Goal: Use online tool/utility: Utilize a website feature to perform a specific function

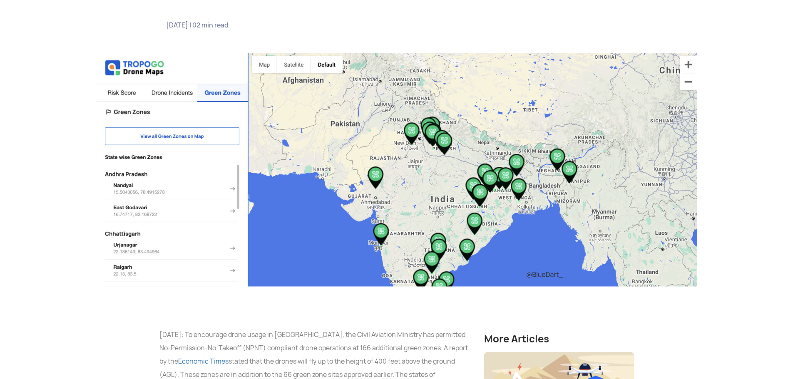
scroll to position [167, 0]
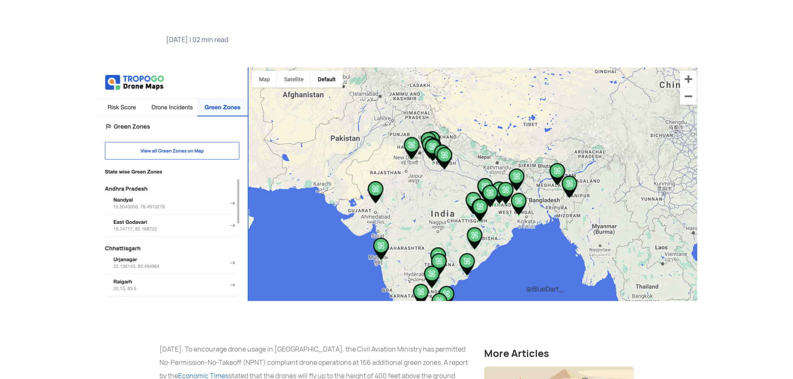
click at [686, 76] on img at bounding box center [396, 184] width 601 height 234
click at [689, 81] on img at bounding box center [396, 184] width 601 height 234
drag, startPoint x: 689, startPoint y: 81, endPoint x: 673, endPoint y: 90, distance: 19.0
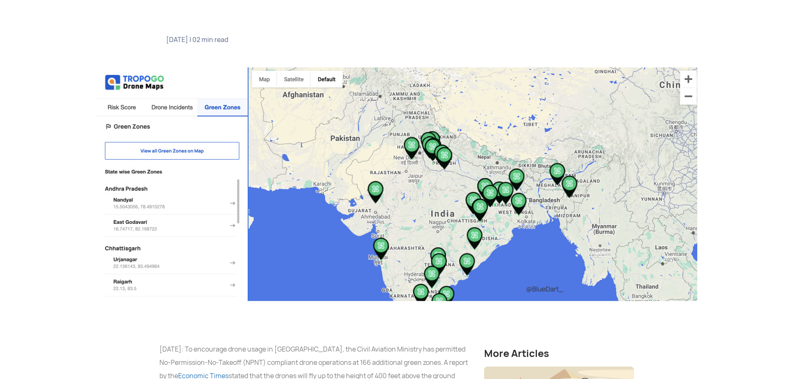
click at [689, 81] on img at bounding box center [396, 184] width 601 height 234
click at [565, 156] on img at bounding box center [396, 184] width 601 height 234
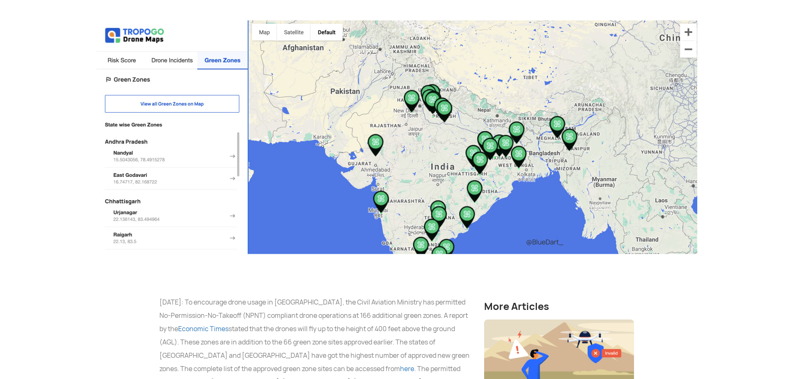
scroll to position [208, 0]
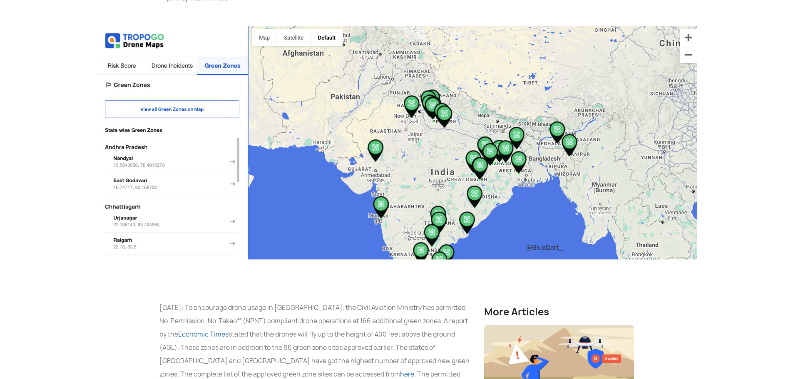
click at [441, 146] on img at bounding box center [396, 143] width 601 height 234
click at [174, 110] on img at bounding box center [396, 143] width 601 height 234
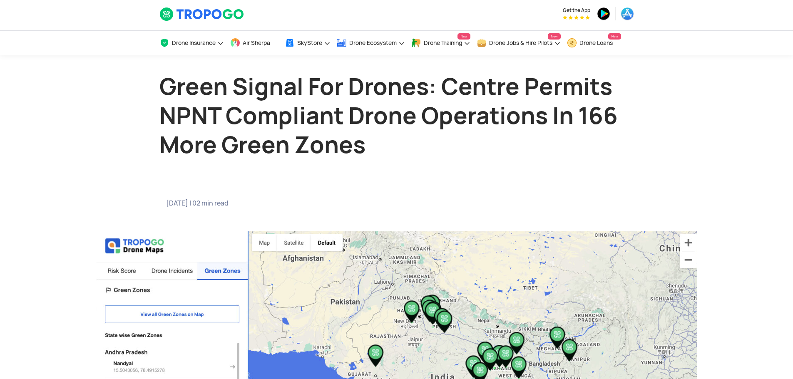
scroll to position [0, 0]
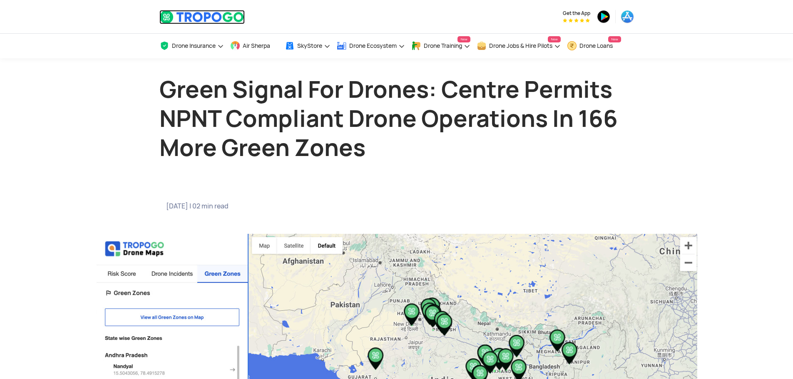
click at [212, 20] on img at bounding box center [201, 17] width 85 height 14
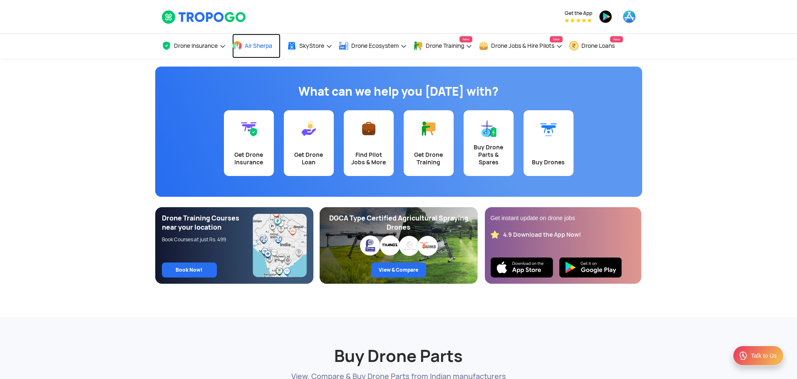
click at [248, 49] on span "Air Sherpa" at bounding box center [258, 45] width 27 height 7
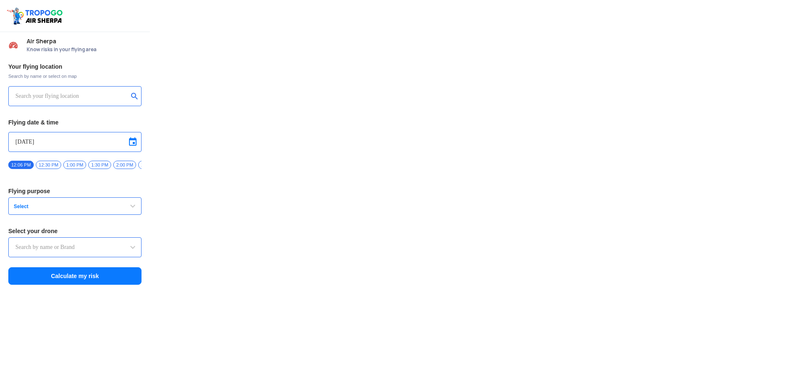
type input "Asteria A200"
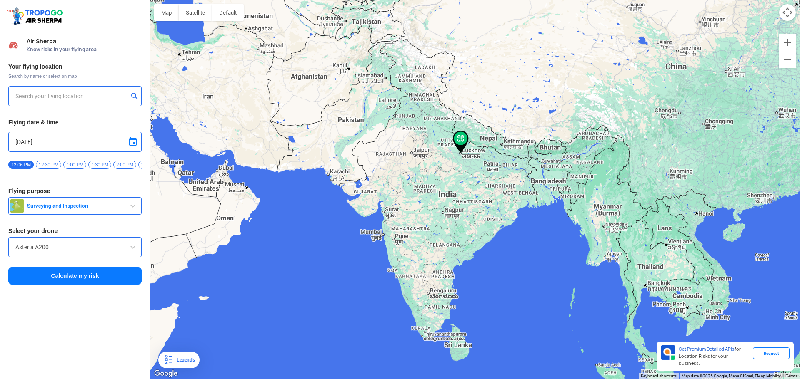
type input "A-1243/3, Shakti Nagar, Indira Nagar, Lucknow, Uttar Pradesh 226016, India"
click at [137, 97] on img at bounding box center [135, 96] width 8 height 8
click at [98, 95] on input "text" at bounding box center [71, 96] width 113 height 10
type input "Rasoolpur Sadat, Uttar Pradesh 225001, India"
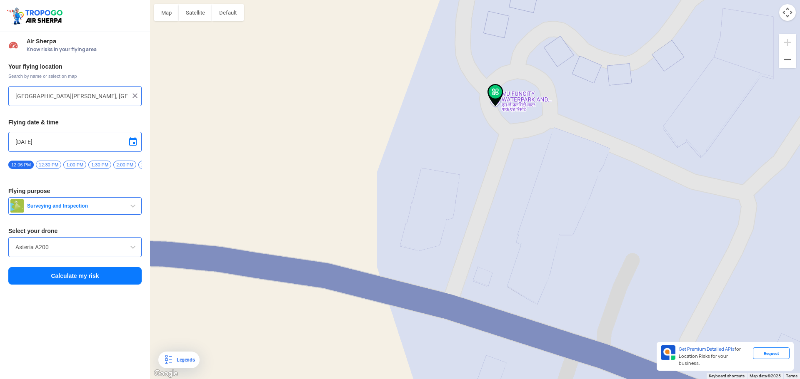
drag, startPoint x: 533, startPoint y: 112, endPoint x: 491, endPoint y: 110, distance: 41.7
click at [508, 126] on div at bounding box center [475, 189] width 650 height 379
click at [496, 92] on img at bounding box center [494, 95] width 16 height 22
click at [492, 97] on img at bounding box center [494, 95] width 16 height 22
click at [105, 207] on span "Surveying and Inspection" at bounding box center [76, 206] width 104 height 7
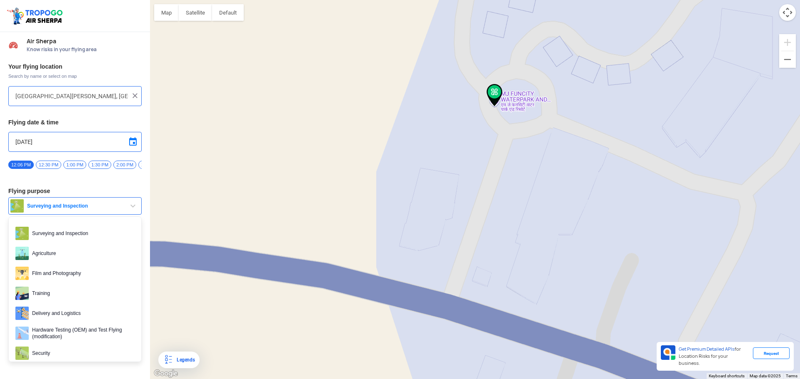
click at [105, 207] on span "Surveying and Inspection" at bounding box center [76, 206] width 104 height 7
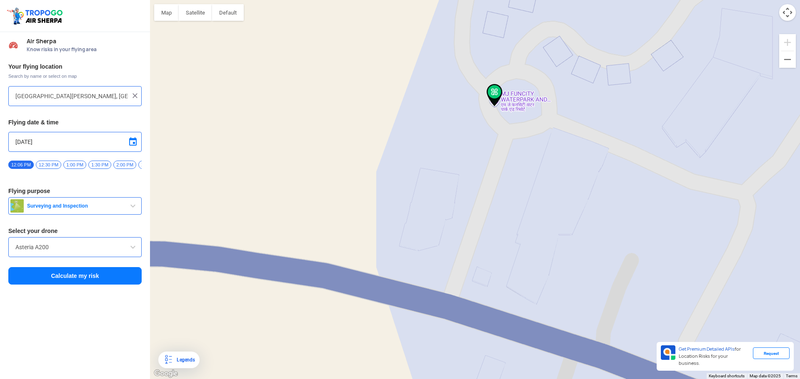
click at [105, 207] on span "Surveying and Inspection" at bounding box center [76, 206] width 104 height 7
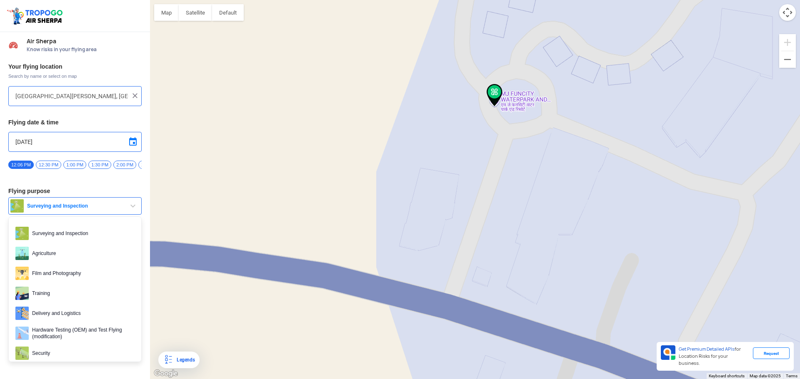
click at [105, 207] on span "Surveying and Inspection" at bounding box center [76, 206] width 104 height 7
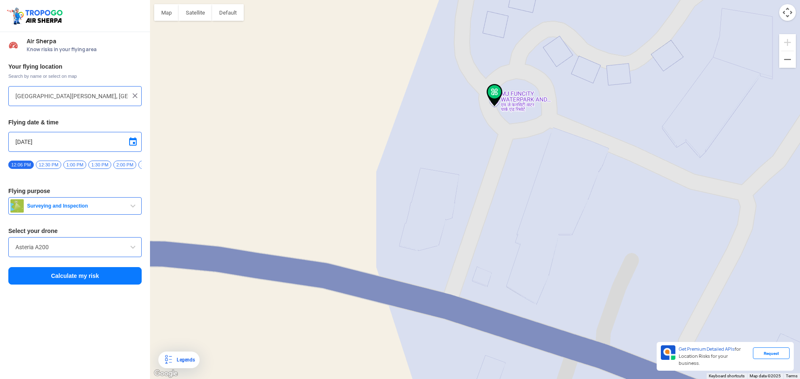
click at [70, 282] on button "Calculate my risk" at bounding box center [74, 275] width 133 height 17
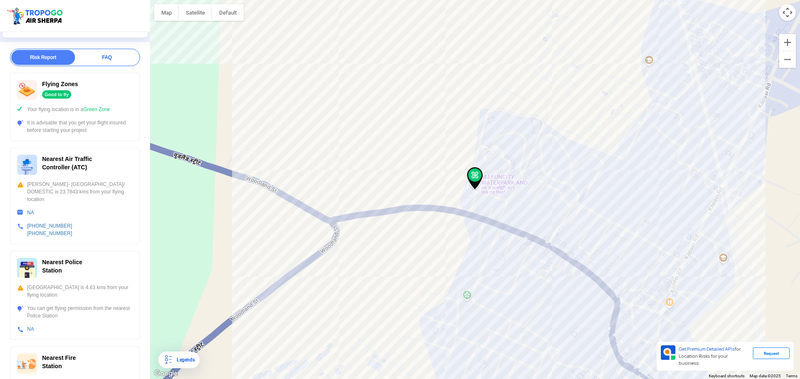
scroll to position [125, 0]
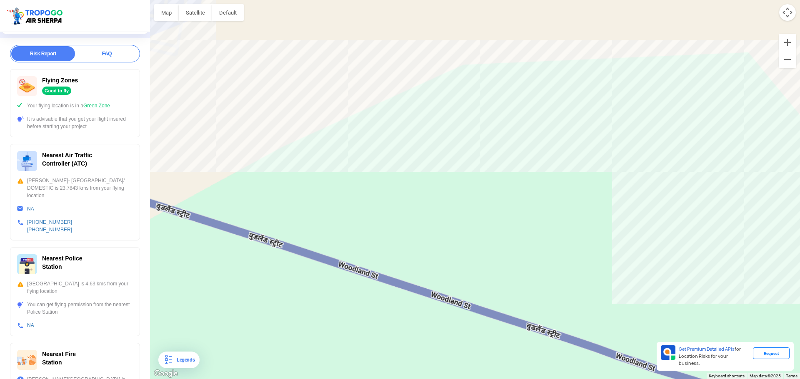
drag, startPoint x: 672, startPoint y: 188, endPoint x: 332, endPoint y: 159, distance: 341.0
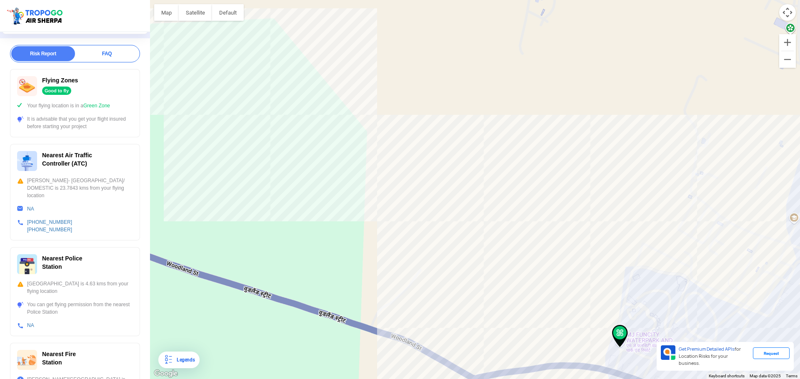
drag, startPoint x: 596, startPoint y: 225, endPoint x: 551, endPoint y: 185, distance: 59.9
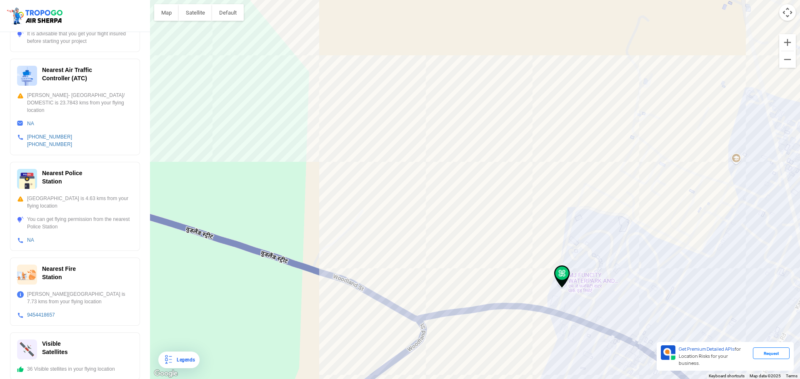
scroll to position [211, 0]
